Goal: Task Accomplishment & Management: Complete application form

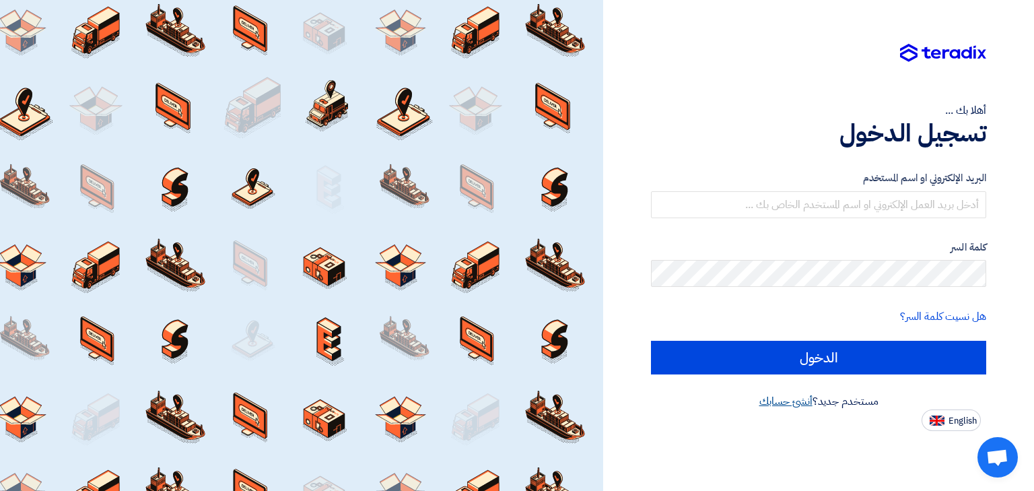
click at [776, 401] on link "أنشئ حسابك" at bounding box center [785, 401] width 53 height 16
